Goal: Information Seeking & Learning: Learn about a topic

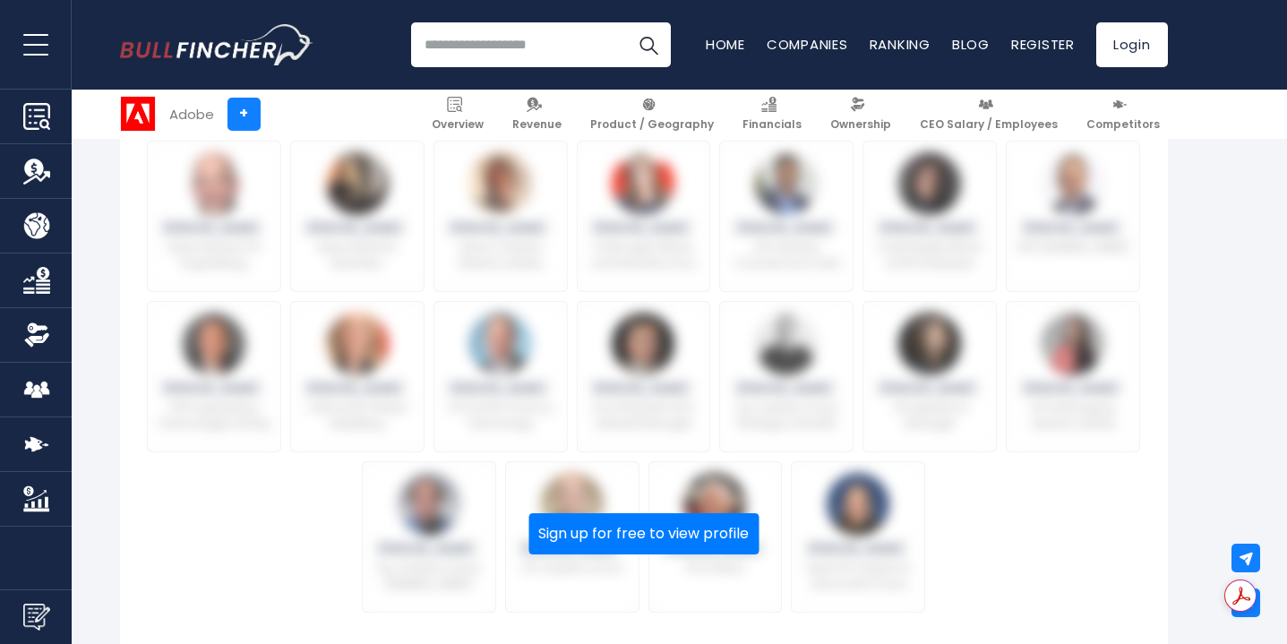
scroll to position [844, 0]
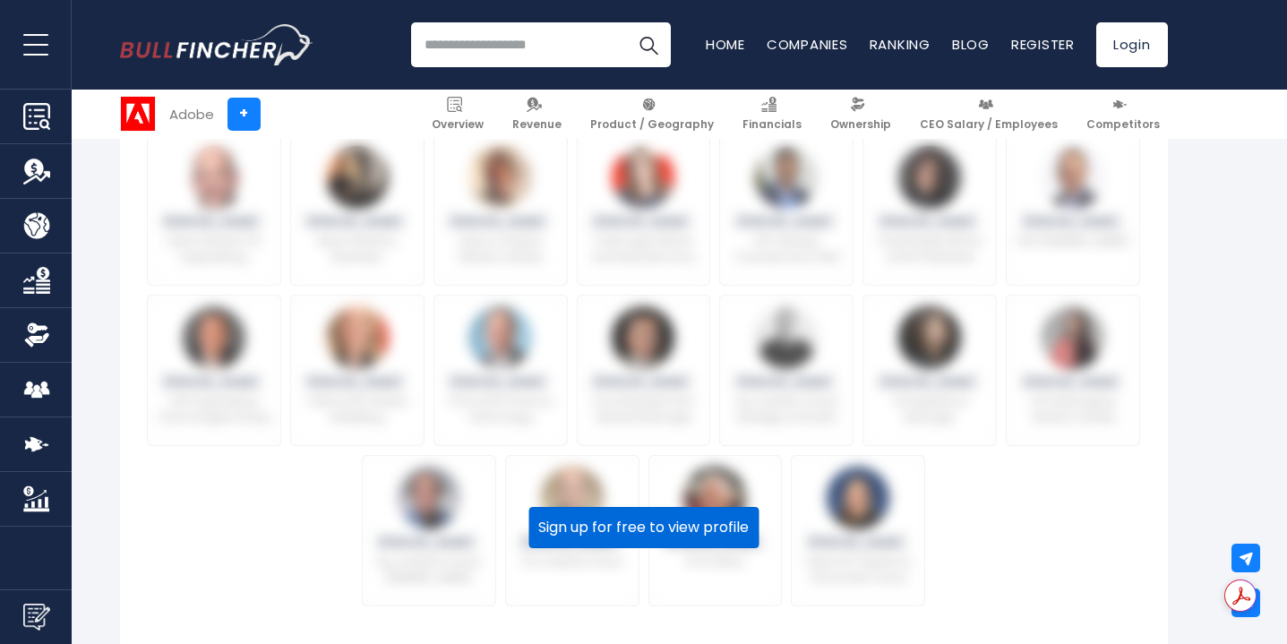
click at [640, 530] on button "Sign up for free to view profile" at bounding box center [643, 527] width 230 height 41
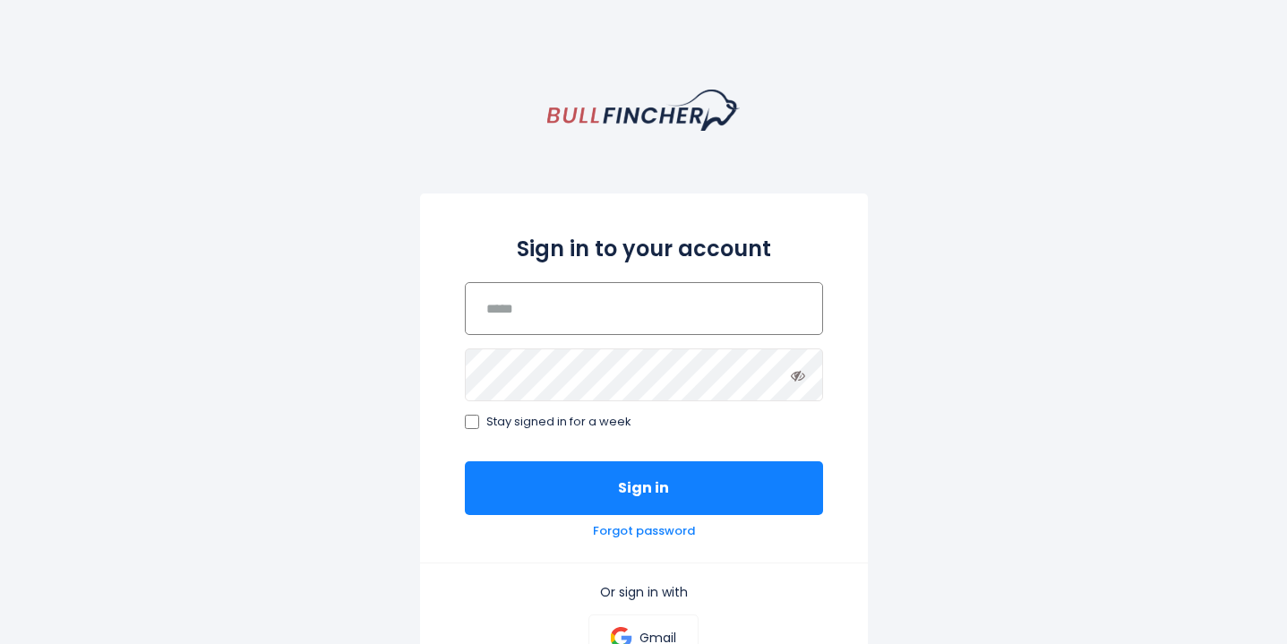
click at [645, 318] on input "email" at bounding box center [644, 308] width 358 height 53
type input "**********"
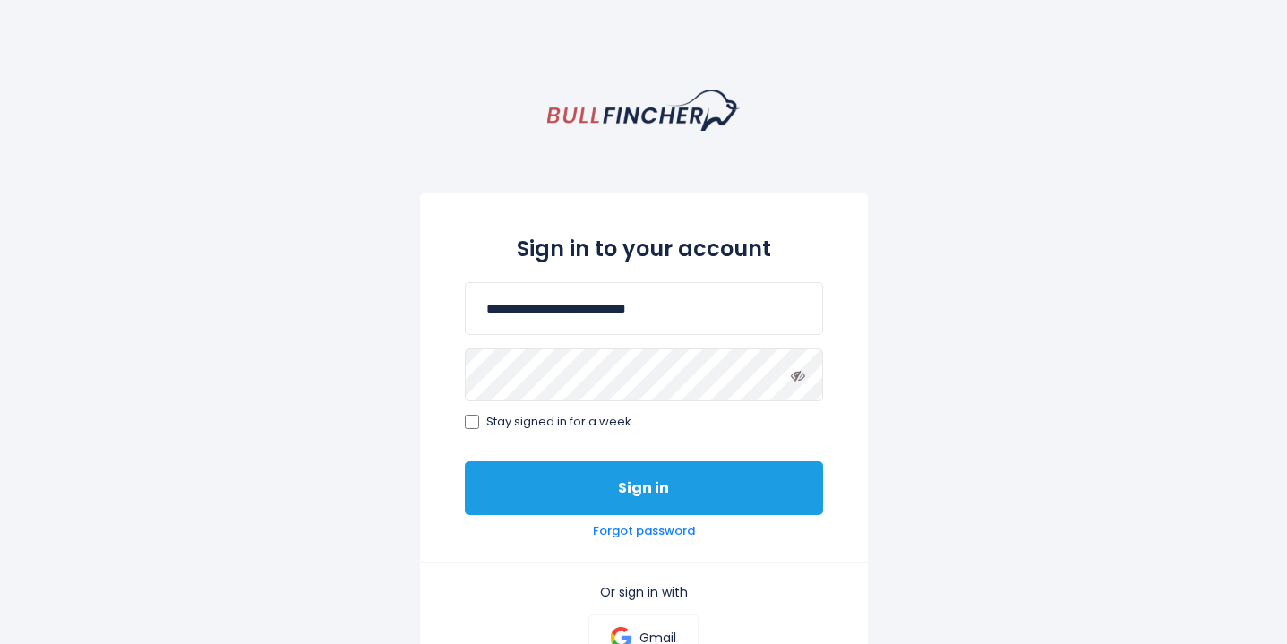
click at [544, 494] on button "Sign in" at bounding box center [644, 488] width 358 height 54
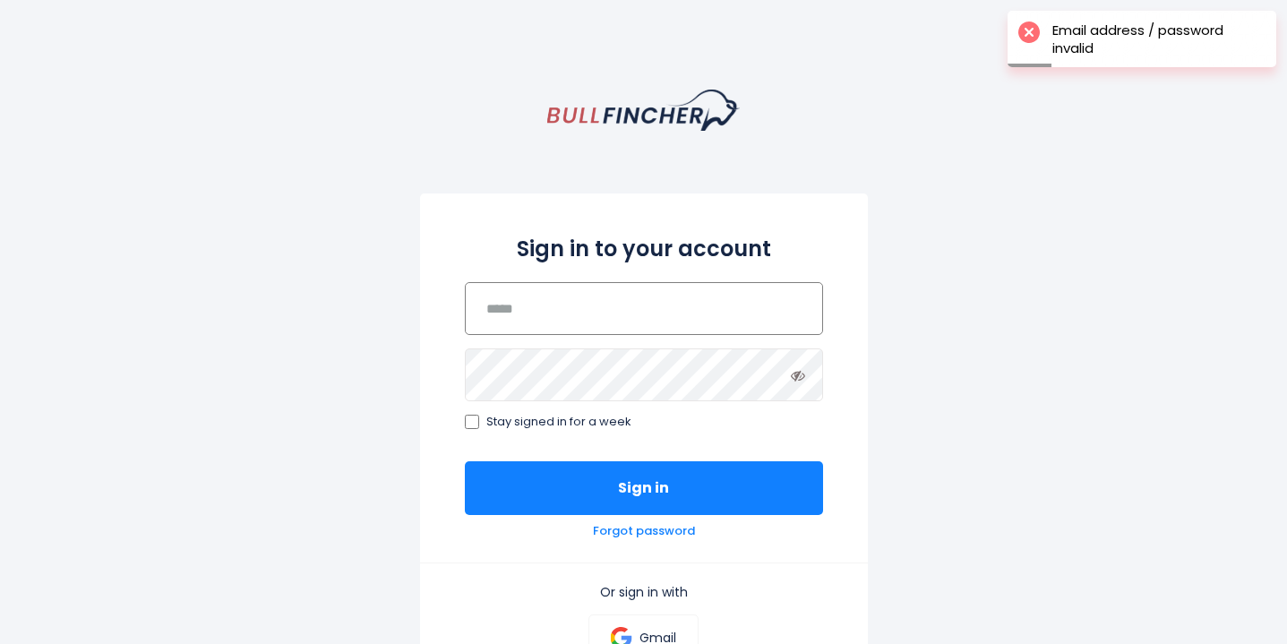
click at [562, 313] on input "email" at bounding box center [644, 308] width 358 height 53
type input "**********"
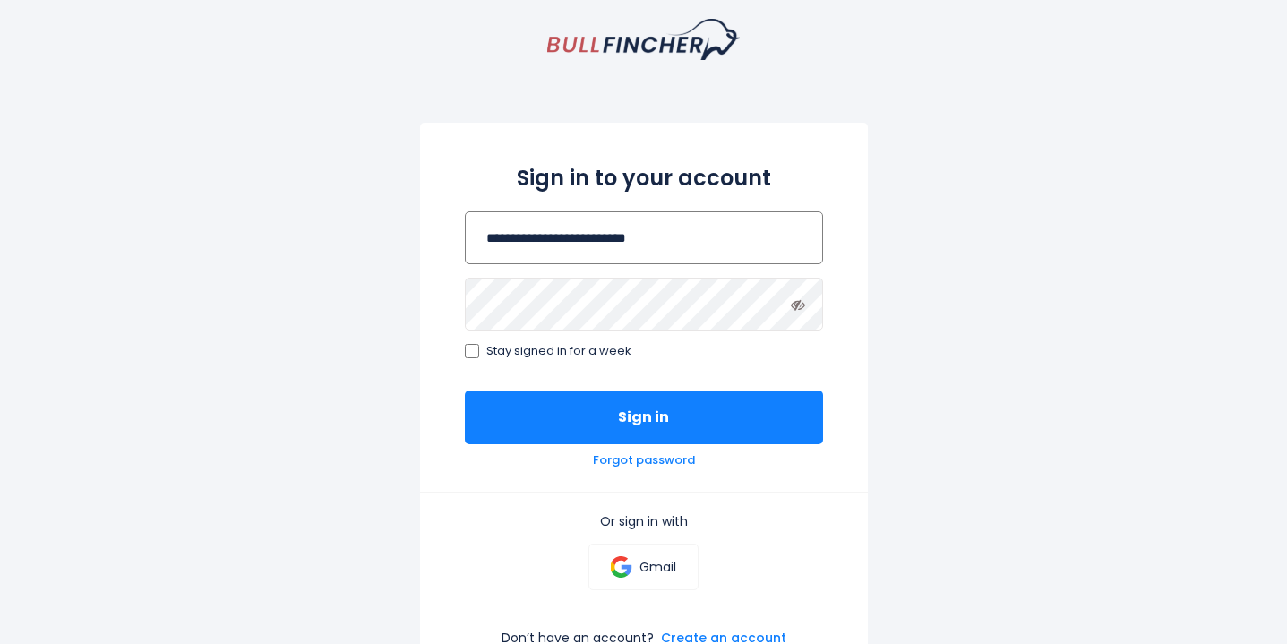
scroll to position [72, 0]
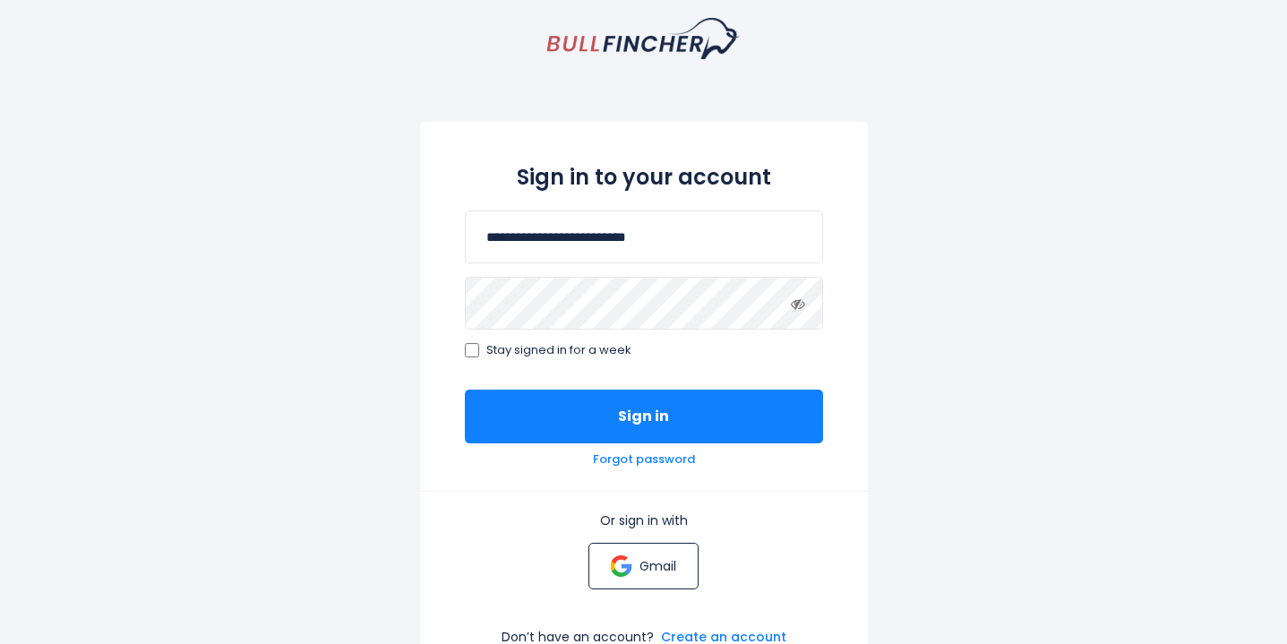
click at [647, 566] on p "Gmail" at bounding box center [657, 566] width 37 height 16
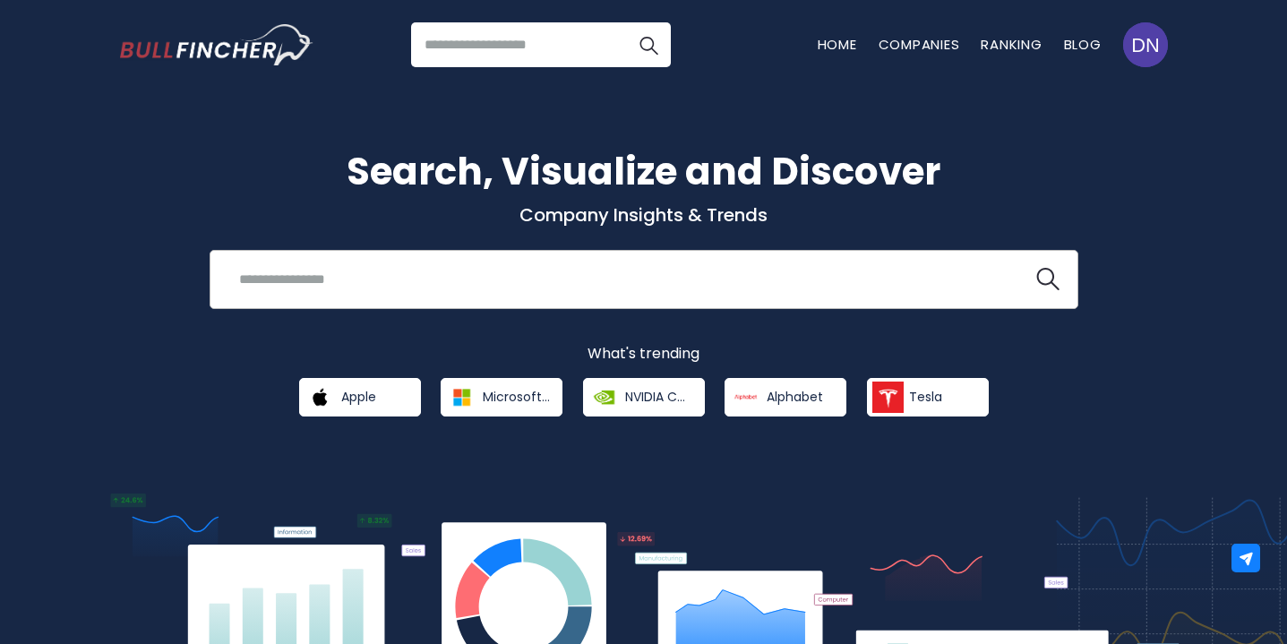
click at [701, 288] on input "search" at bounding box center [621, 278] width 786 height 33
type input "**********"
click at [1036, 268] on button at bounding box center [1047, 279] width 23 height 23
click at [1046, 283] on img "search icon" at bounding box center [1047, 279] width 23 height 23
click at [517, 284] on input "**********" at bounding box center [621, 278] width 786 height 33
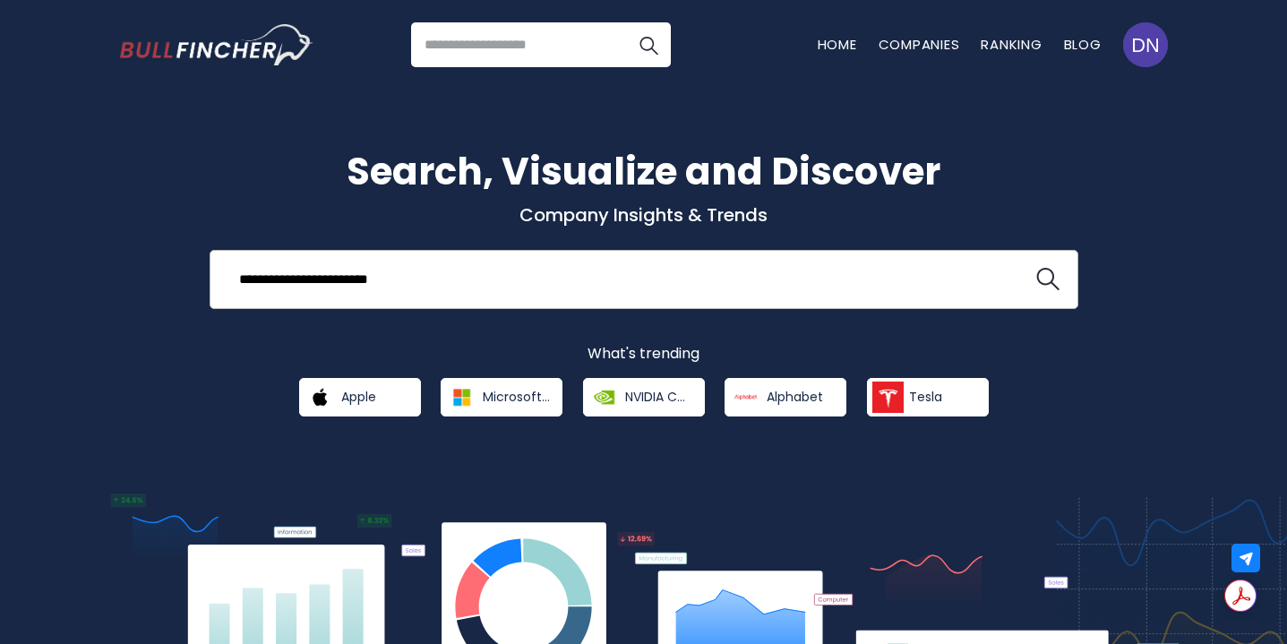
click at [313, 285] on input "**********" at bounding box center [621, 278] width 786 height 33
click at [526, 41] on input "search" at bounding box center [541, 44] width 260 height 45
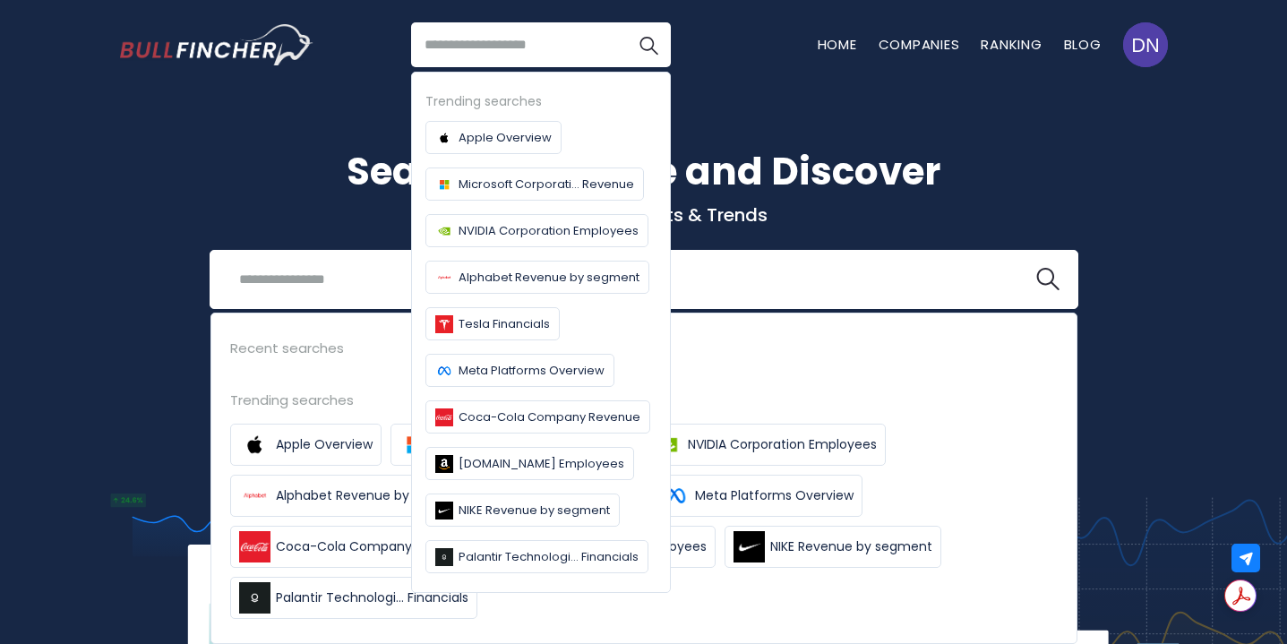
paste input "**********"
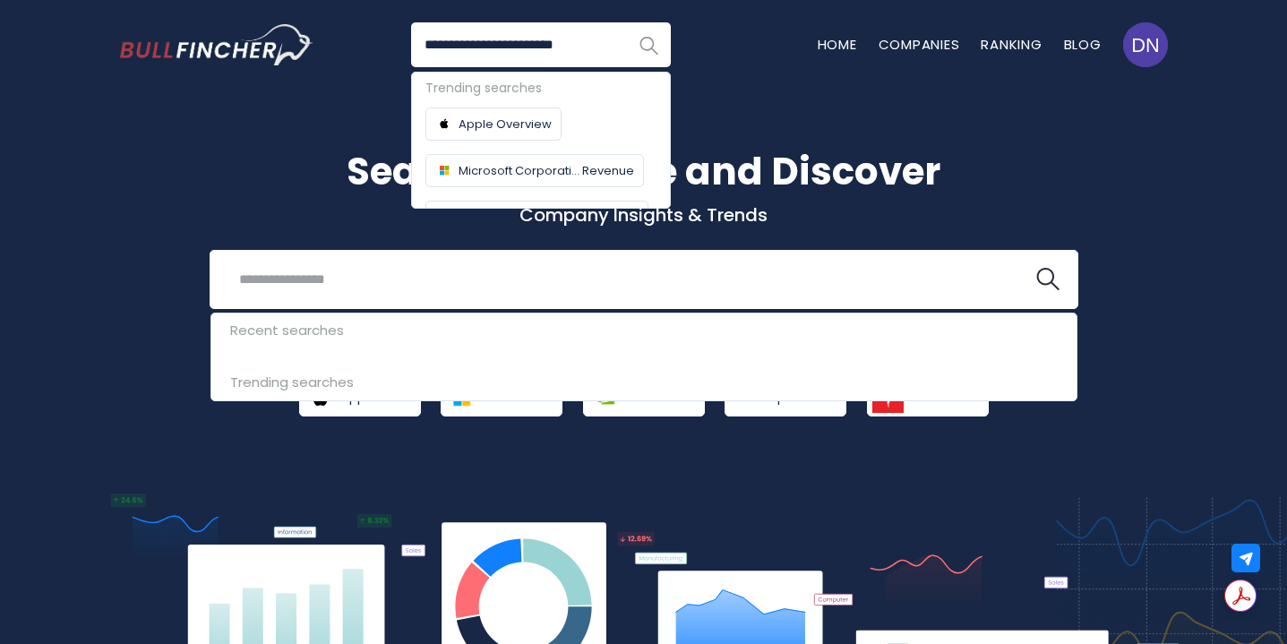
type input "**********"
click at [643, 41] on img "Search" at bounding box center [648, 44] width 23 height 23
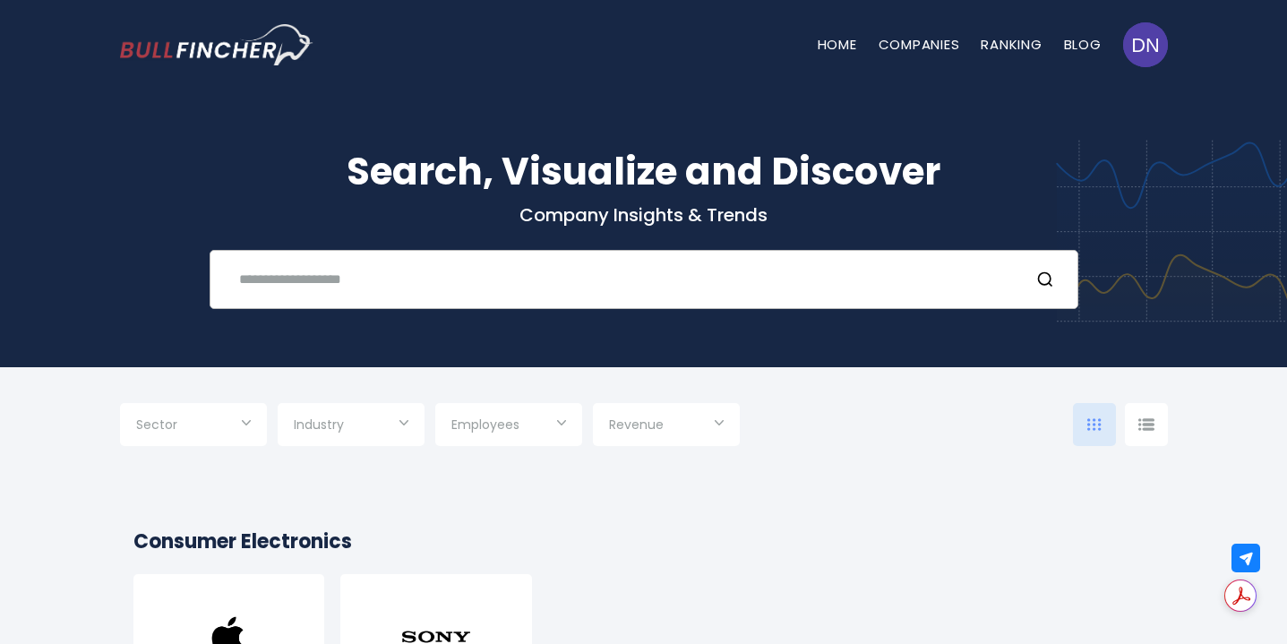
click at [514, 301] on div "Recent searches Trending searches Apple Overview" at bounding box center [644, 279] width 869 height 59
click at [520, 286] on input "text" at bounding box center [621, 278] width 786 height 33
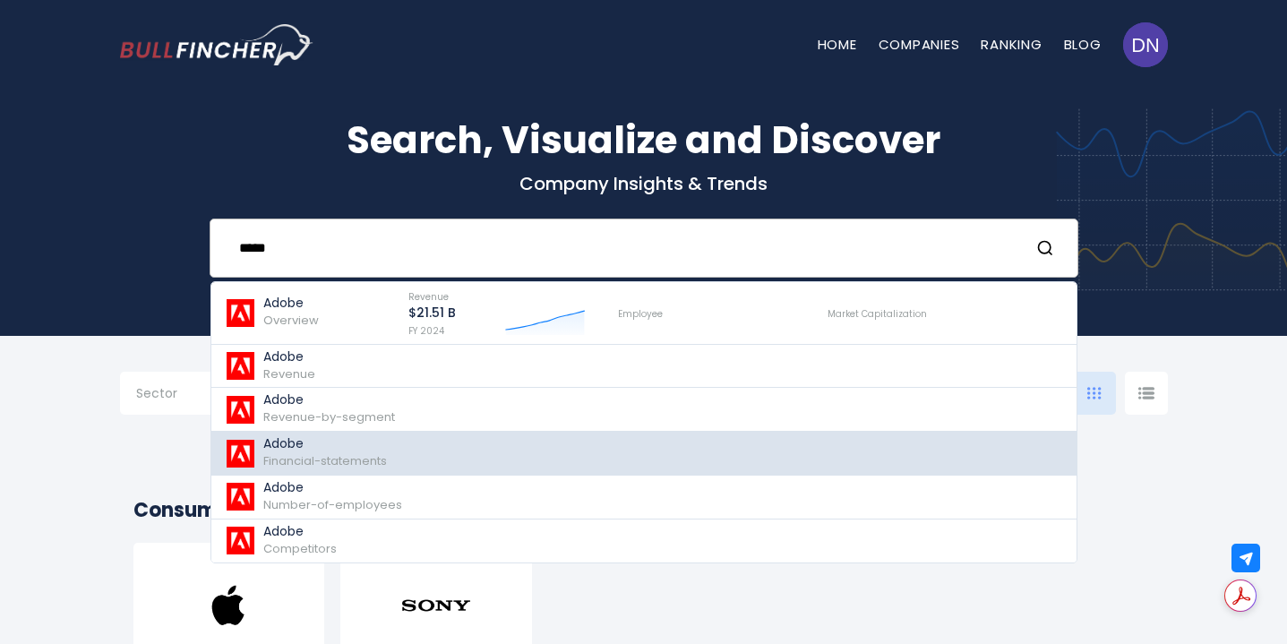
scroll to position [21, 0]
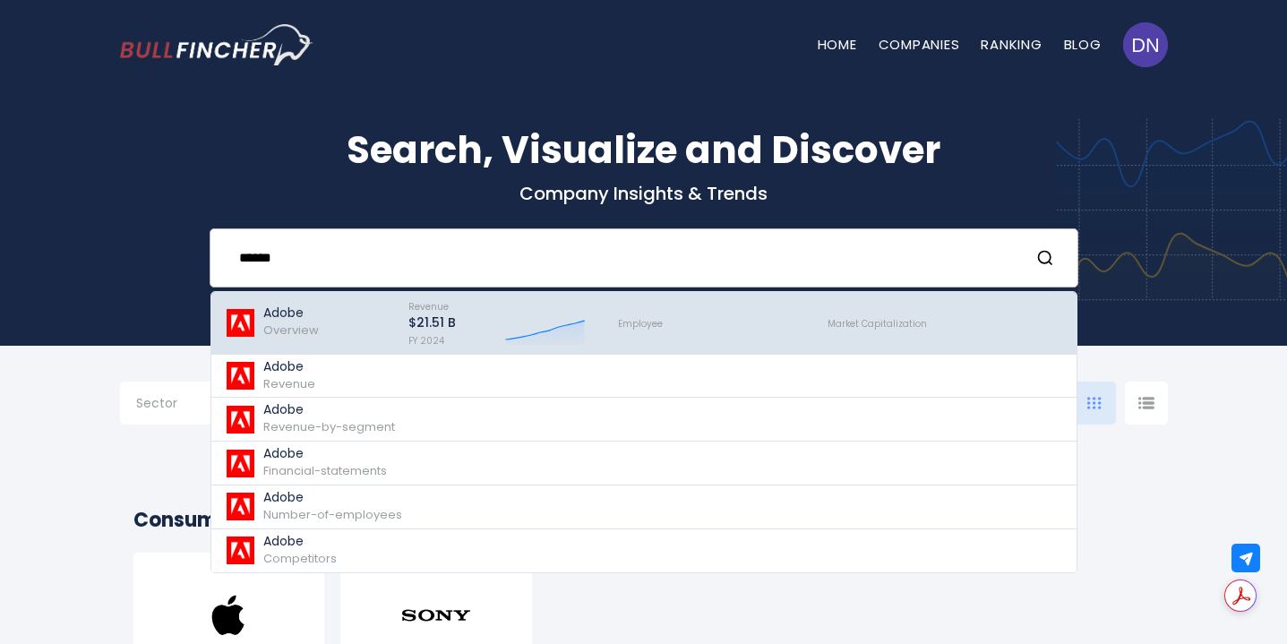
type input "*****"
click at [480, 328] on div "Revenue $21.51 B FY 2024 Created with Highcharts 12.1.2" at bounding box center [497, 322] width 210 height 53
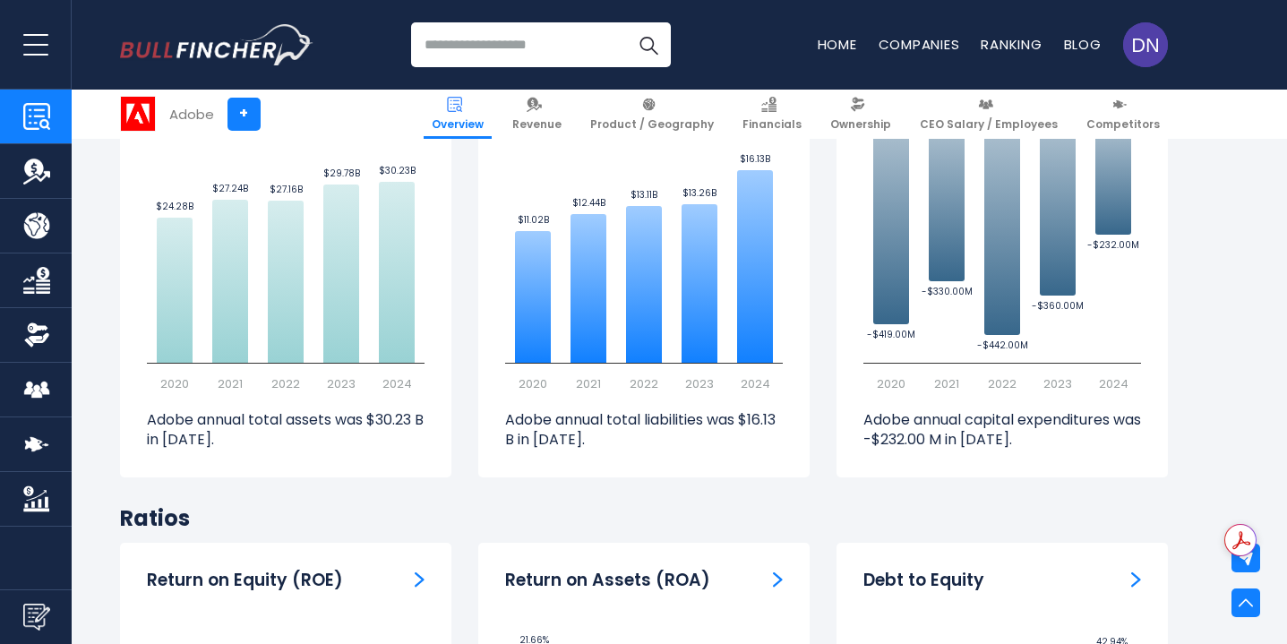
scroll to position [3225, 0]
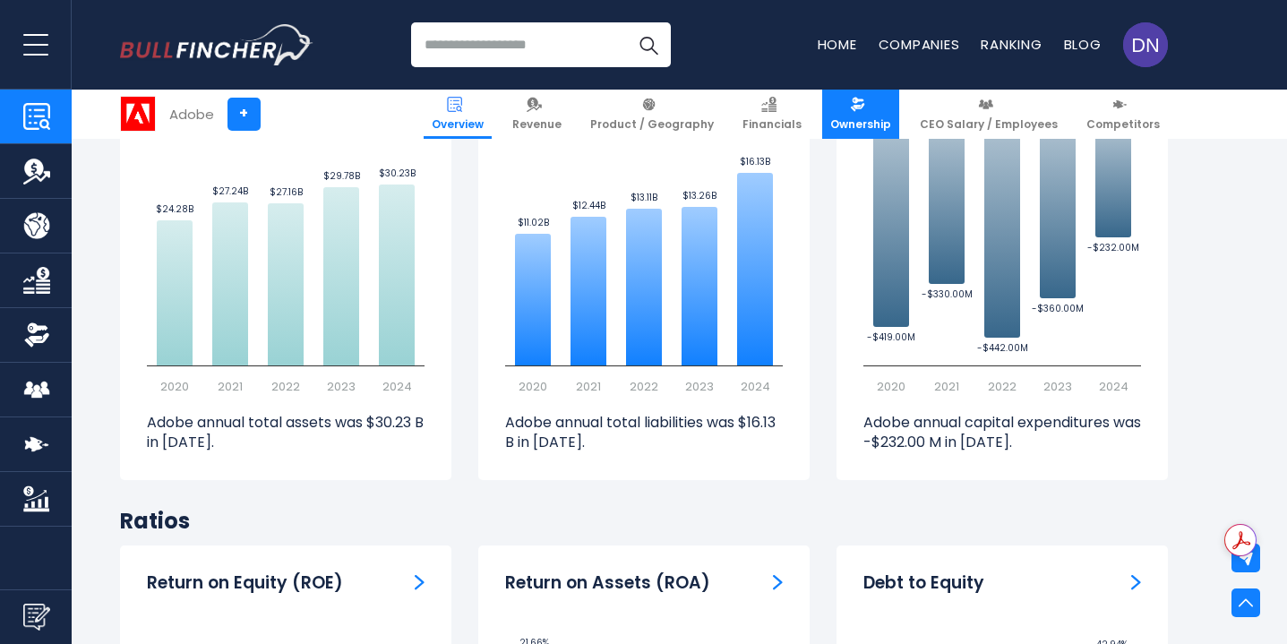
click at [864, 110] on img at bounding box center [857, 104] width 15 height 15
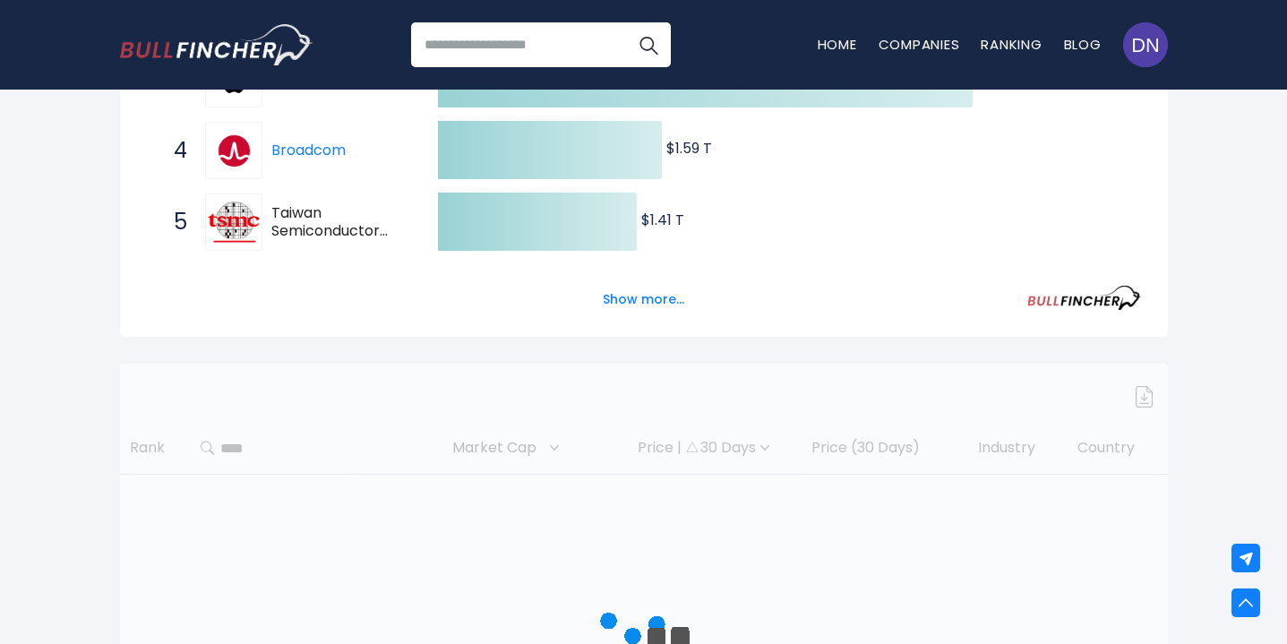
scroll to position [647, 0]
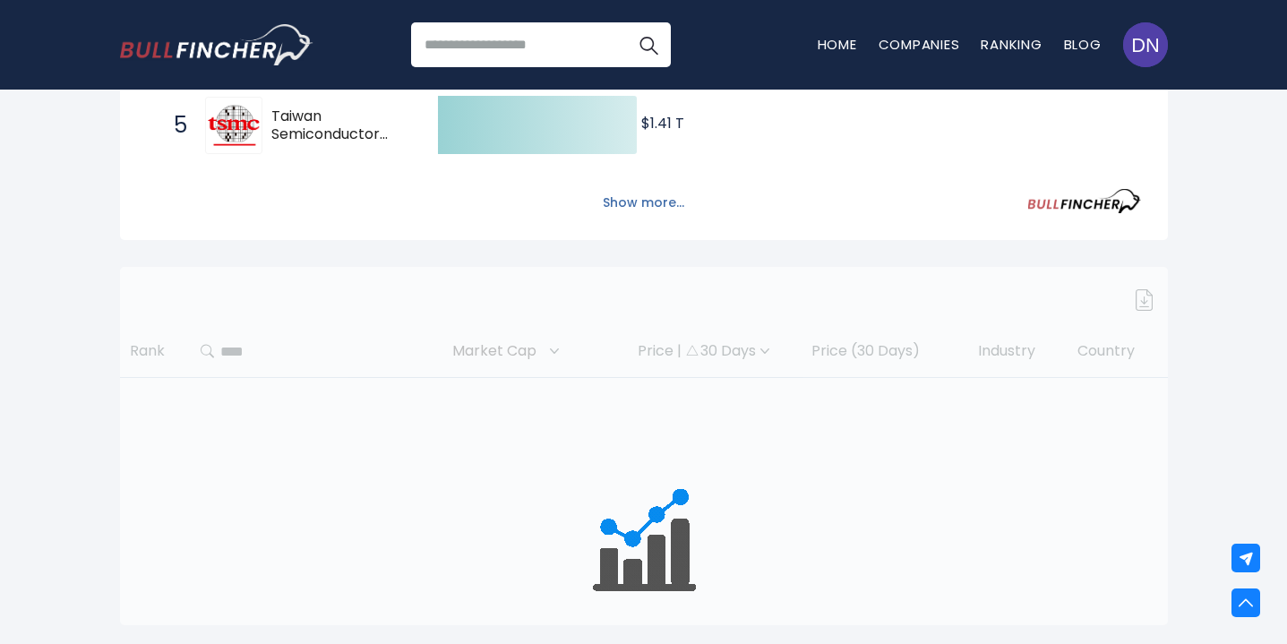
click at [656, 205] on button "Show more..." at bounding box center [643, 203] width 103 height 30
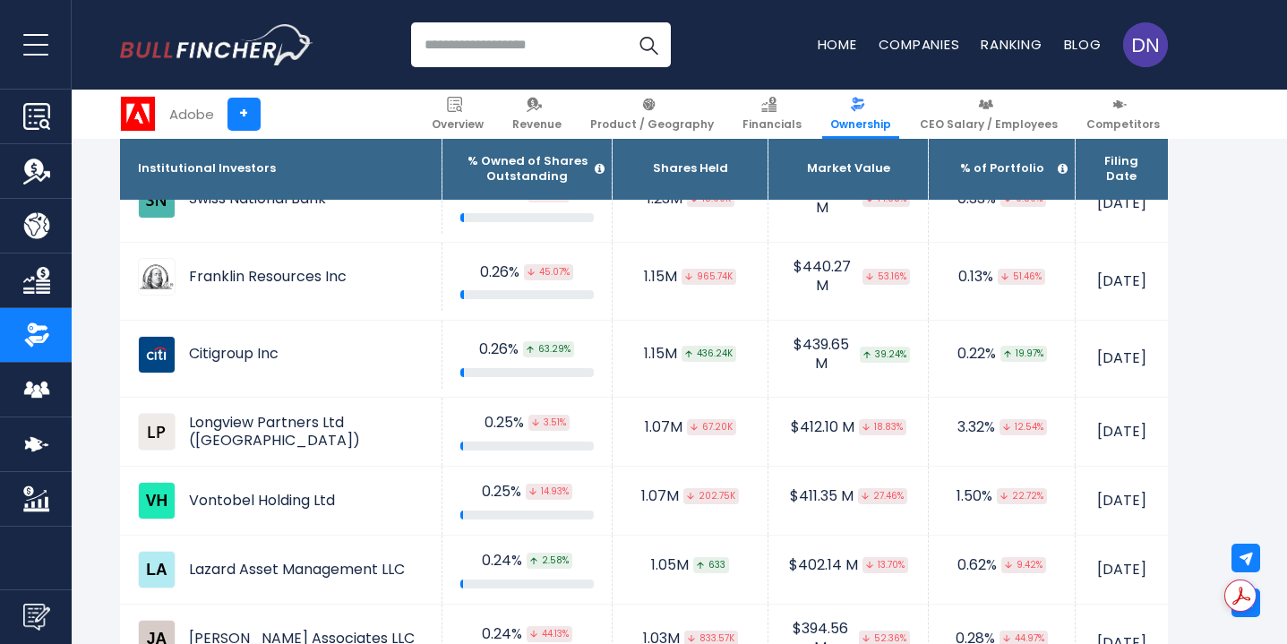
scroll to position [4255, 0]
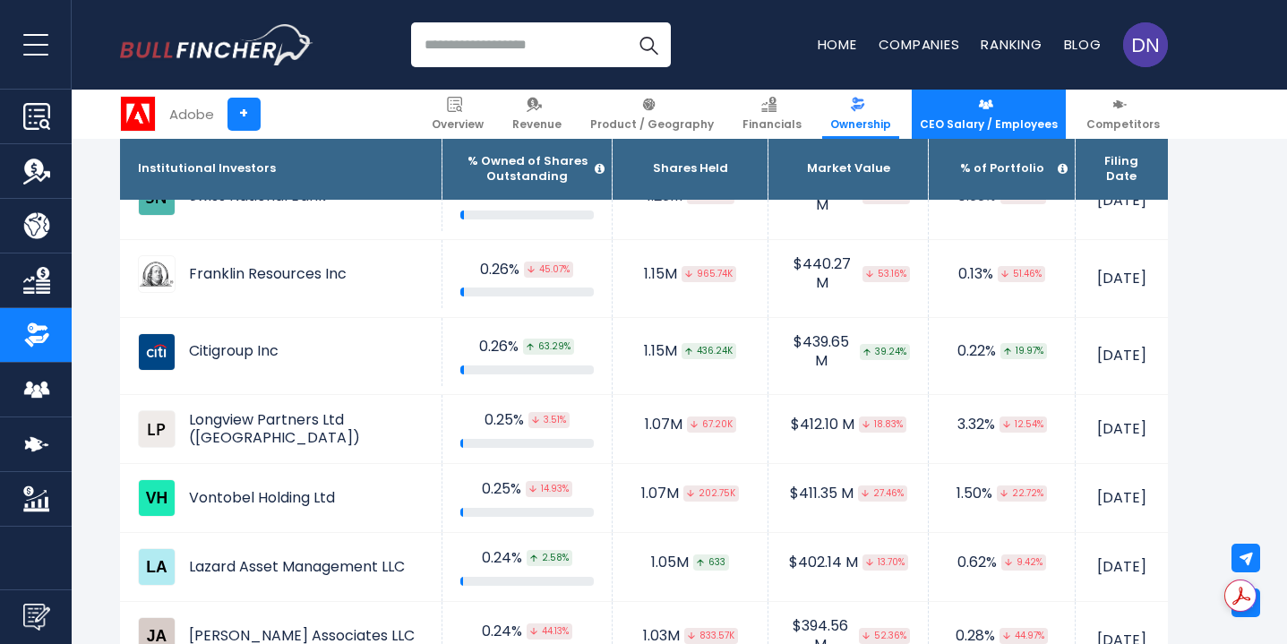
click at [1013, 122] on span "CEO Salary / Employees" at bounding box center [989, 124] width 138 height 14
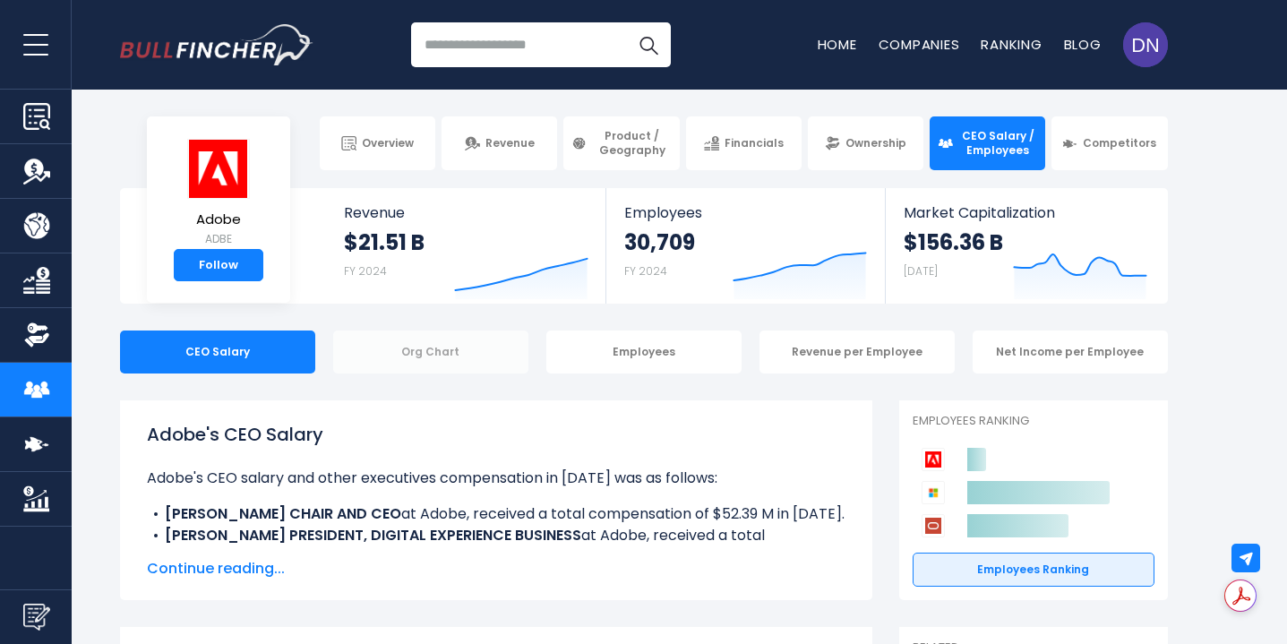
click at [447, 354] on div "Org Chart" at bounding box center [430, 351] width 195 height 43
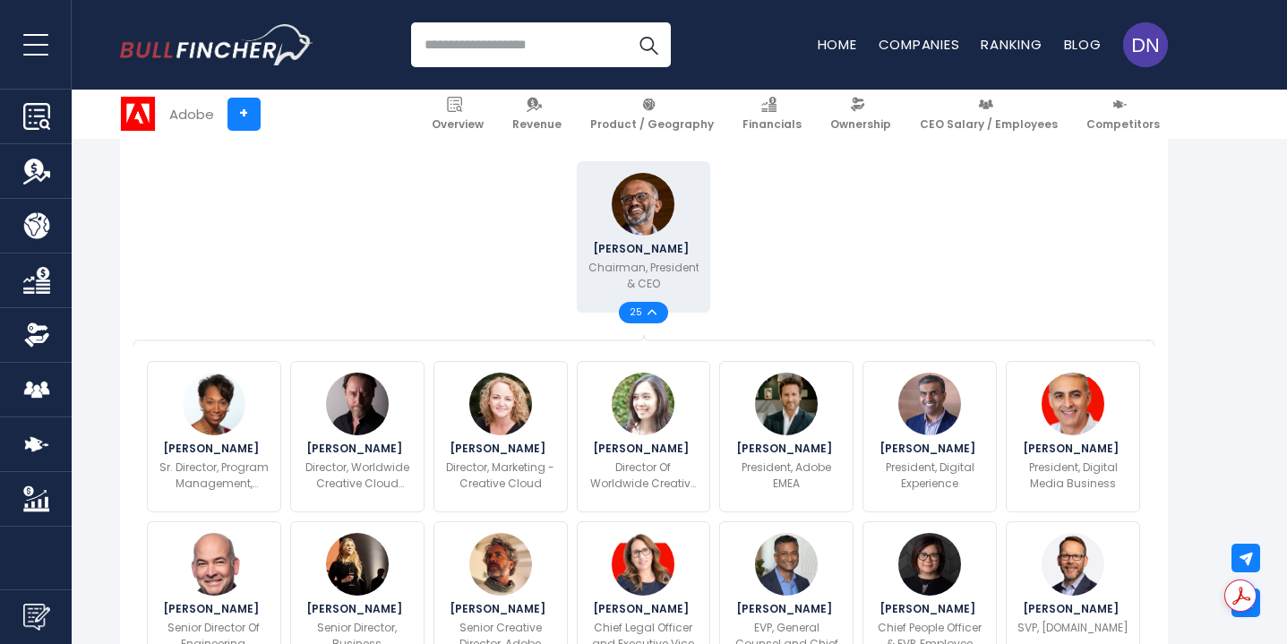
scroll to position [446, 0]
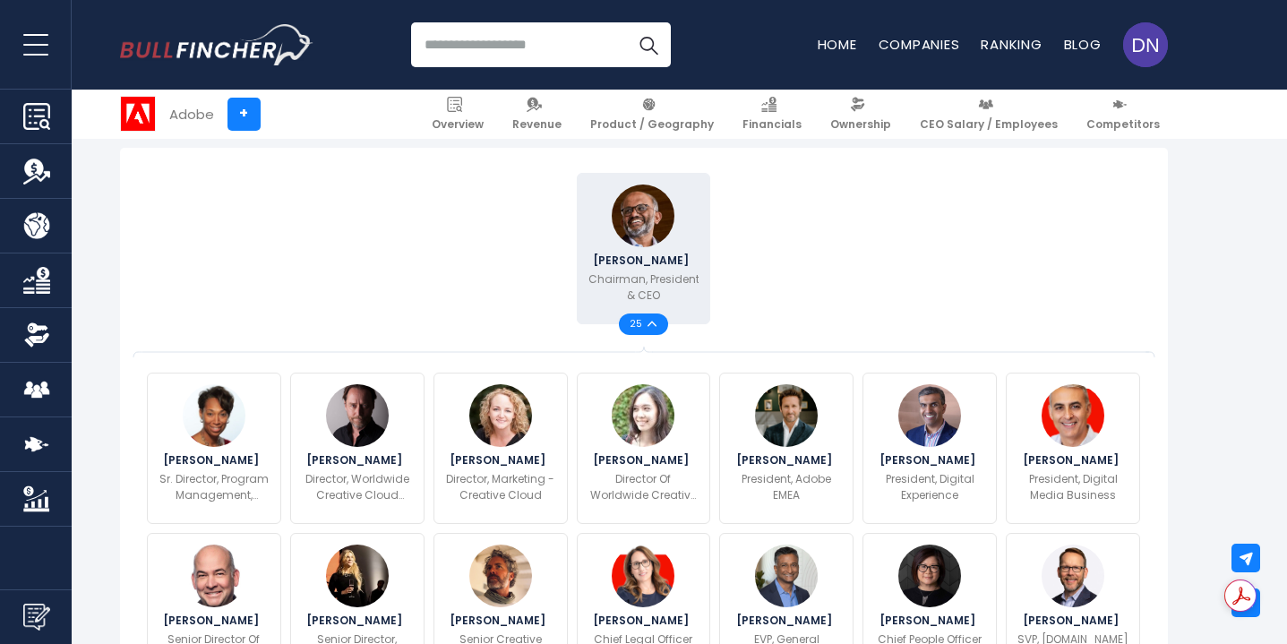
click at [655, 325] on img at bounding box center [651, 324] width 9 height 6
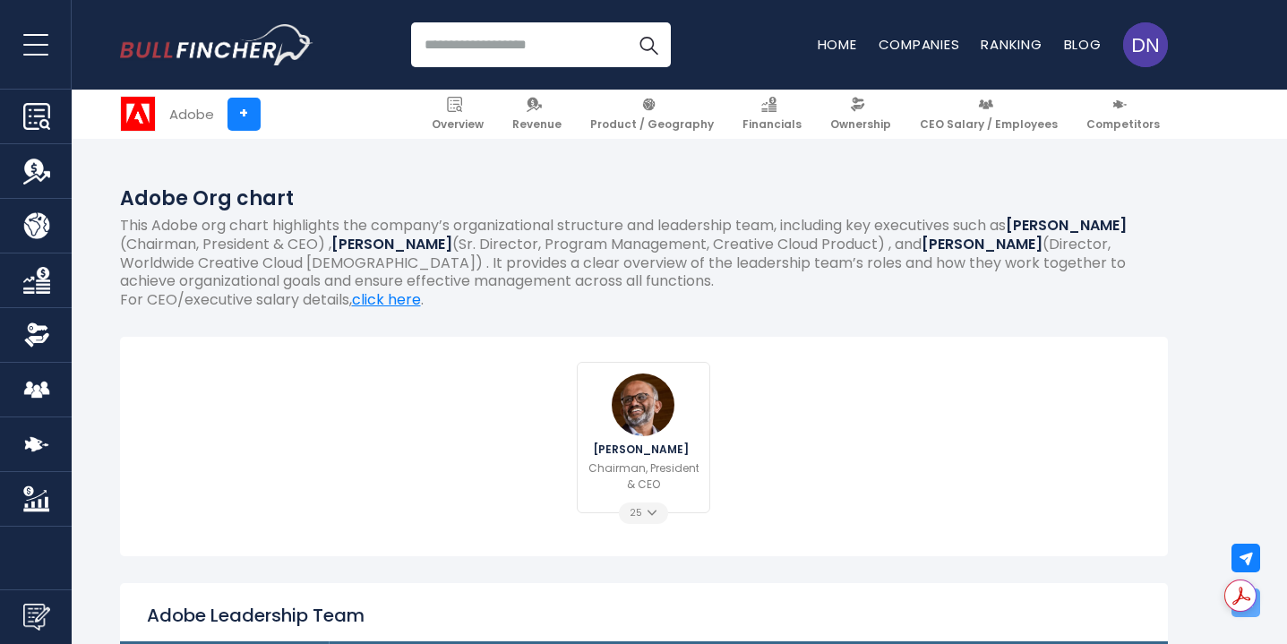
scroll to position [194, 0]
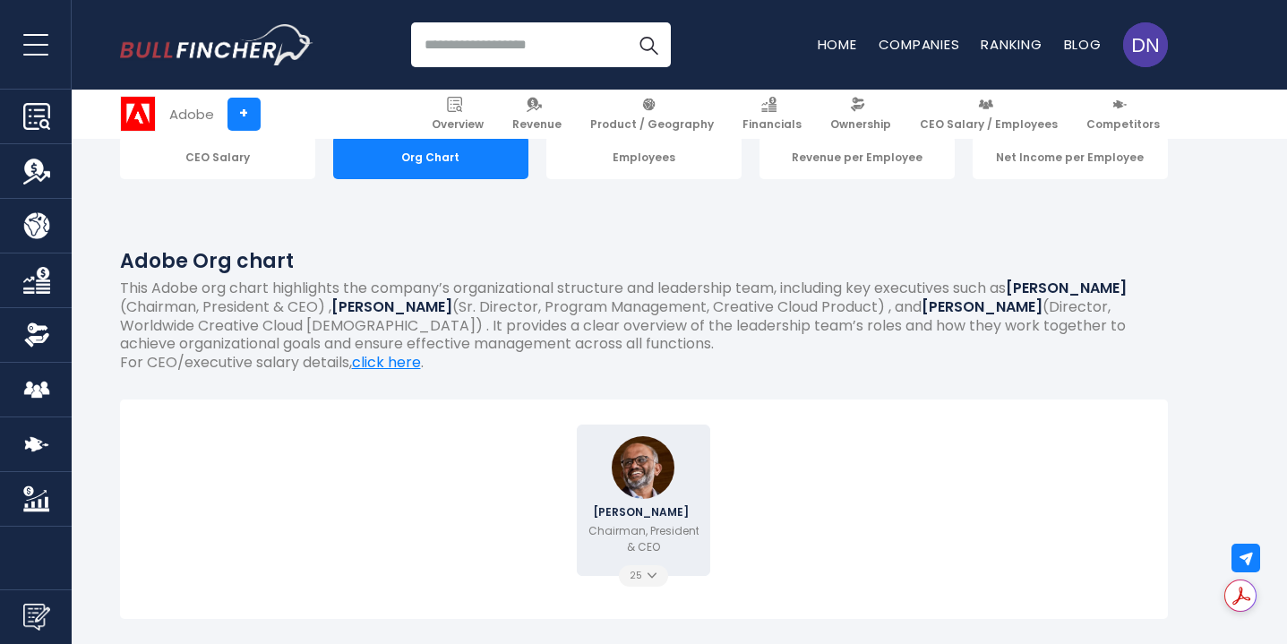
click at [654, 575] on img at bounding box center [651, 575] width 9 height 6
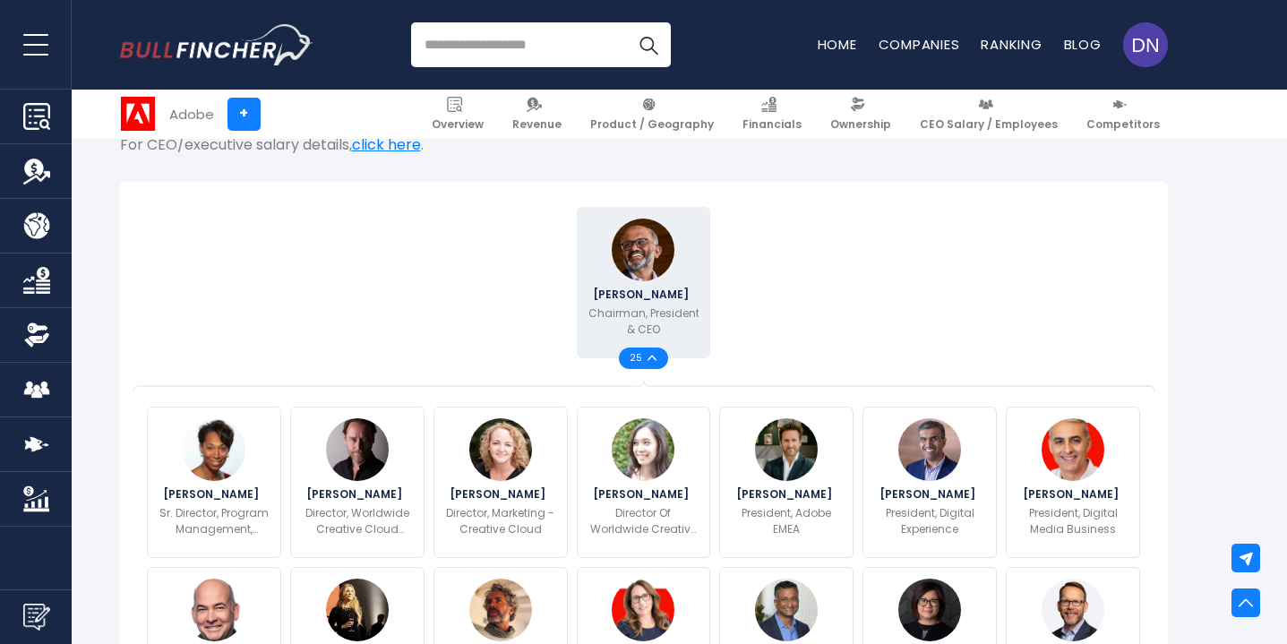
scroll to position [419, 0]
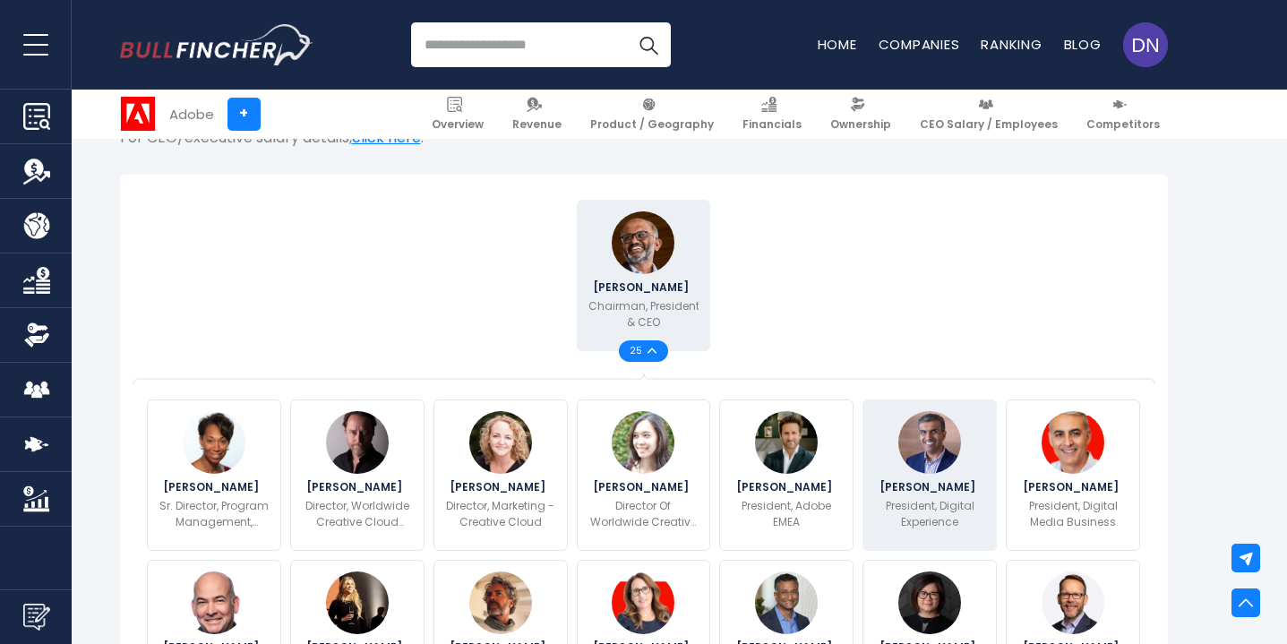
click at [944, 496] on div "[PERSON_NAME] President, Digital Experience" at bounding box center [929, 474] width 134 height 151
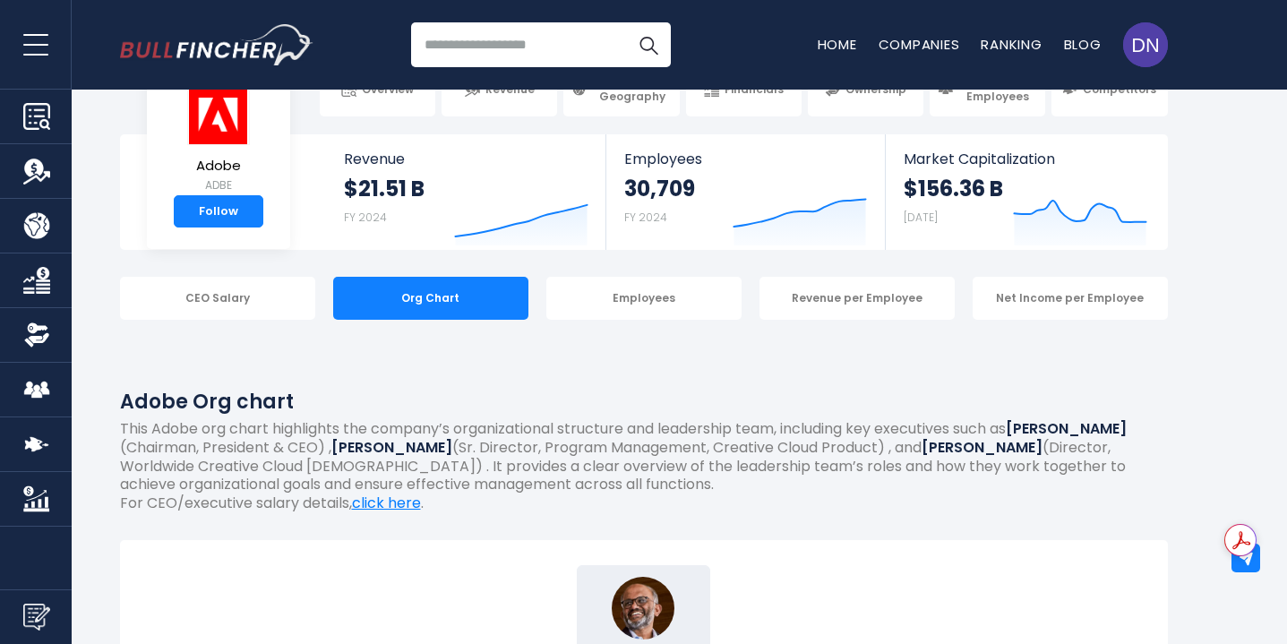
scroll to position [55, 0]
click at [406, 505] on link "click here" at bounding box center [386, 502] width 69 height 21
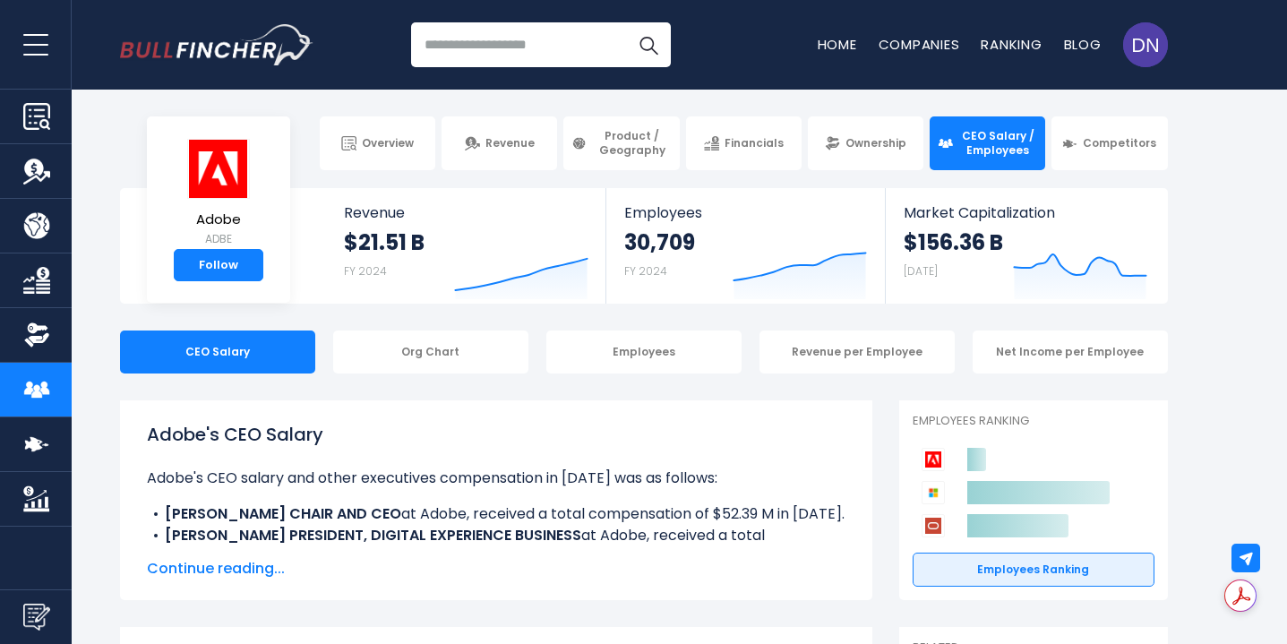
click at [235, 569] on span "Continue reading..." at bounding box center [496, 568] width 698 height 21
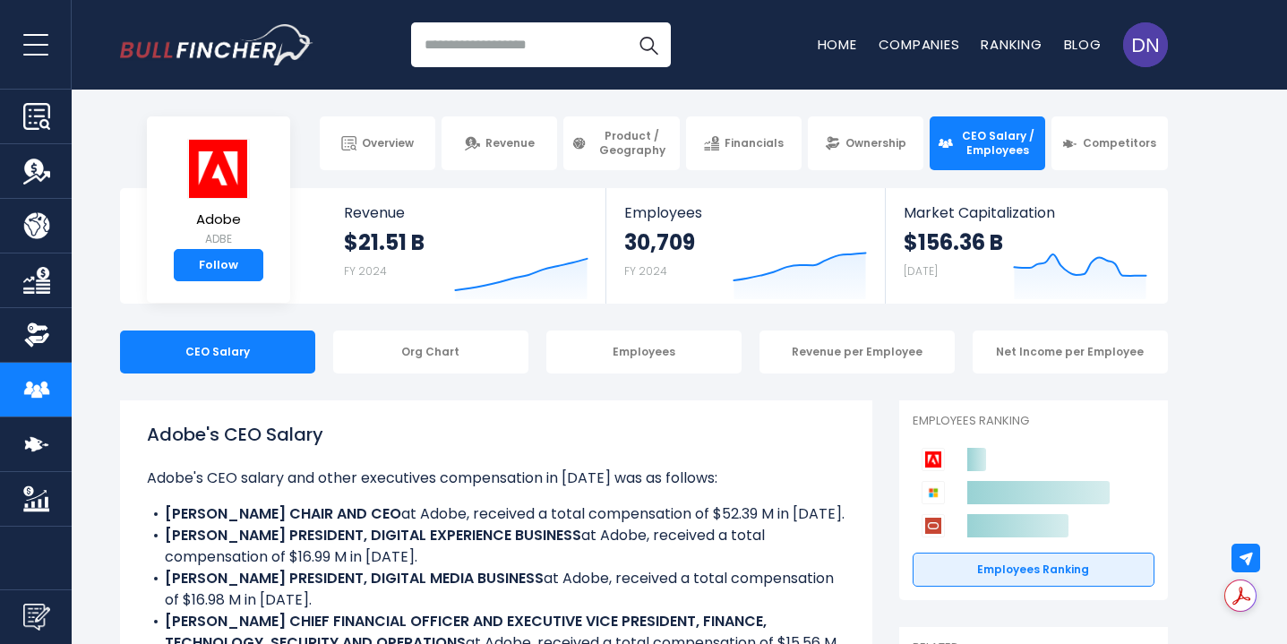
click at [29, 227] on img "Company Product/Geography" at bounding box center [36, 225] width 27 height 27
click at [452, 361] on div "Org Chart" at bounding box center [430, 351] width 195 height 43
